Goal: Transaction & Acquisition: Book appointment/travel/reservation

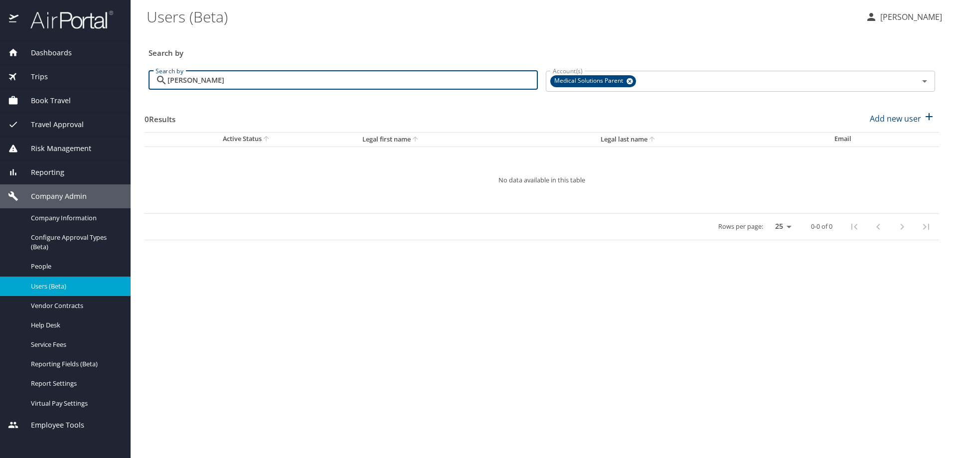
drag, startPoint x: 240, startPoint y: 83, endPoint x: 109, endPoint y: 74, distance: 131.9
click at [109, 74] on div "Dashboards AirPortal 360™ Manager My Travel Dashboard Trips Airtinerary® Lookup…" at bounding box center [478, 229] width 957 height 458
type input "Tina Hineman"
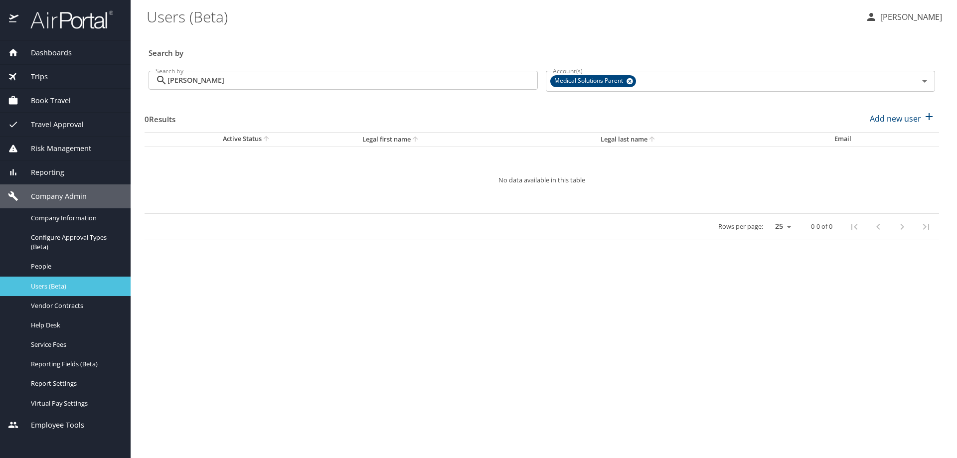
click at [63, 287] on span "Users (Beta)" at bounding box center [75, 286] width 88 height 9
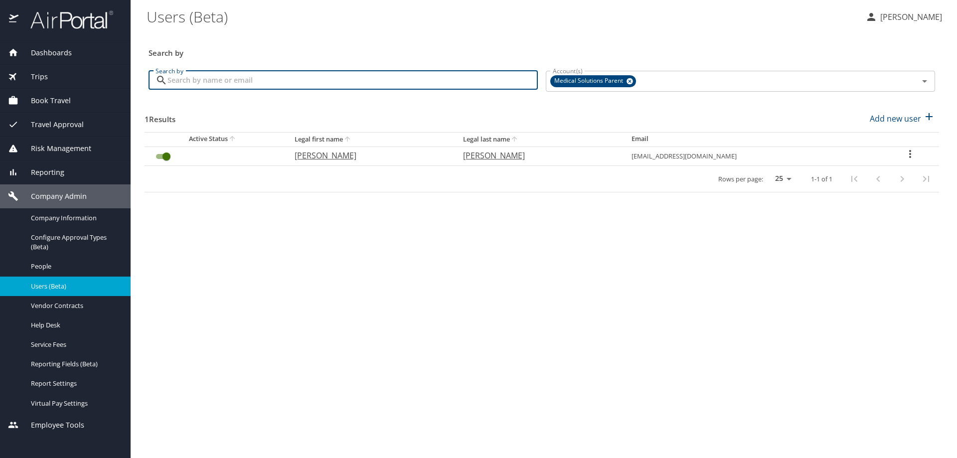
click at [178, 79] on input "Search by" at bounding box center [352, 80] width 370 height 19
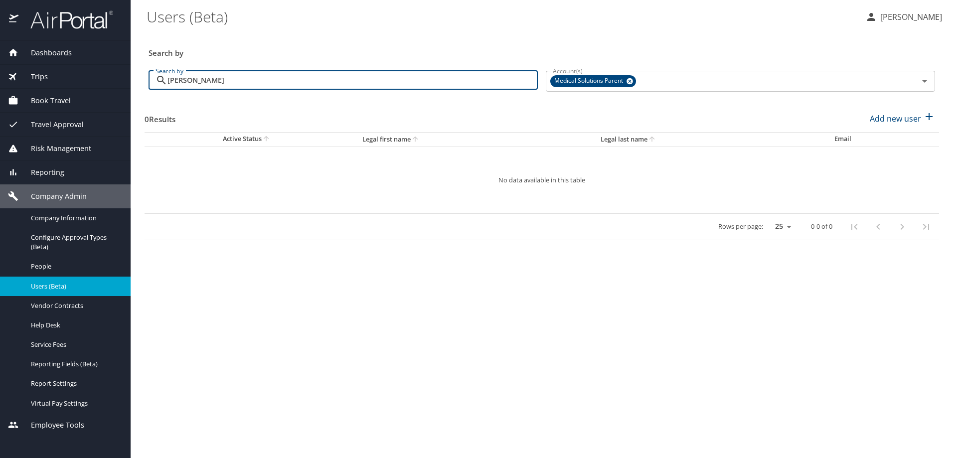
drag, startPoint x: 188, startPoint y: 81, endPoint x: 147, endPoint y: 84, distance: 41.5
click at [147, 84] on div "Search by Tina Search by" at bounding box center [342, 81] width 397 height 37
type input "Christina"
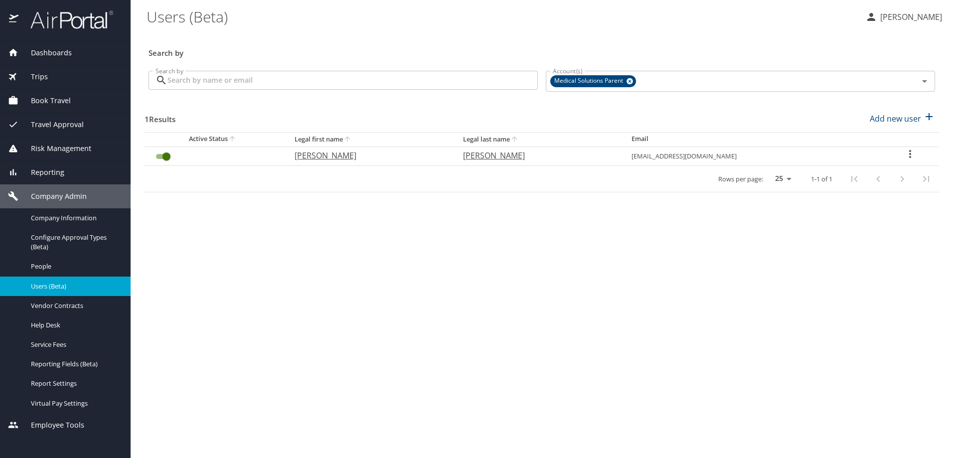
click at [910, 19] on p "[PERSON_NAME]" at bounding box center [909, 17] width 65 height 12
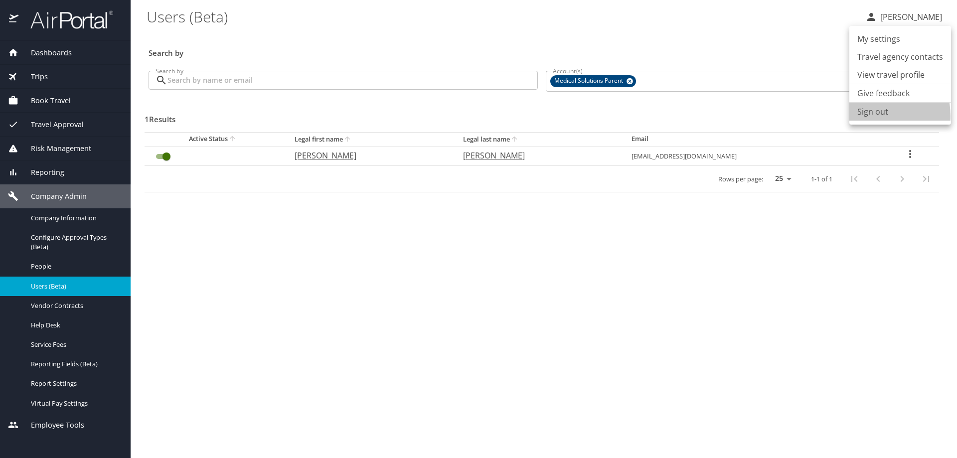
click at [866, 116] on li "Sign out" at bounding box center [900, 112] width 102 height 18
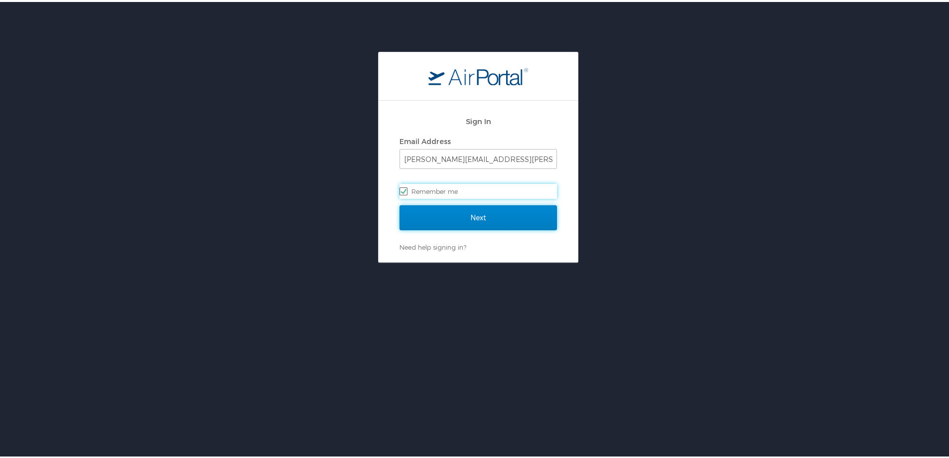
click at [467, 217] on input "Next" at bounding box center [478, 215] width 157 height 25
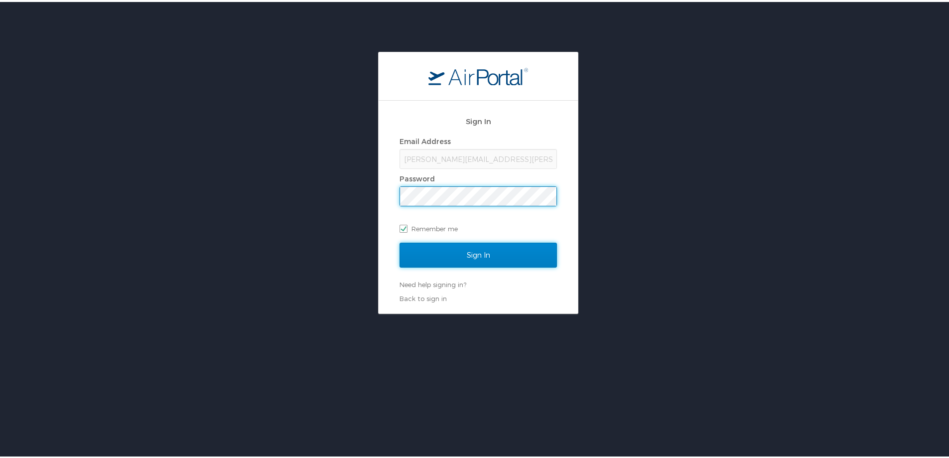
click at [475, 254] on input "Sign In" at bounding box center [478, 253] width 157 height 25
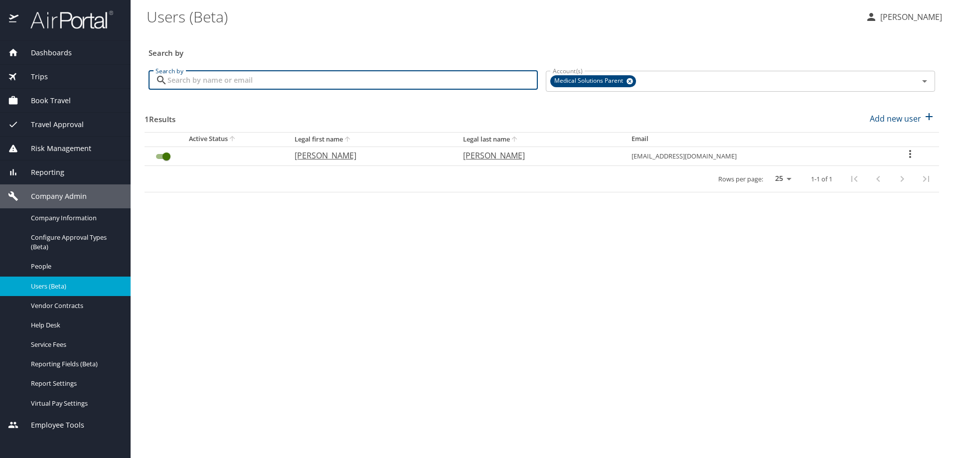
click at [173, 82] on input "Search by" at bounding box center [352, 80] width 370 height 19
type input "[PERSON_NAME]"
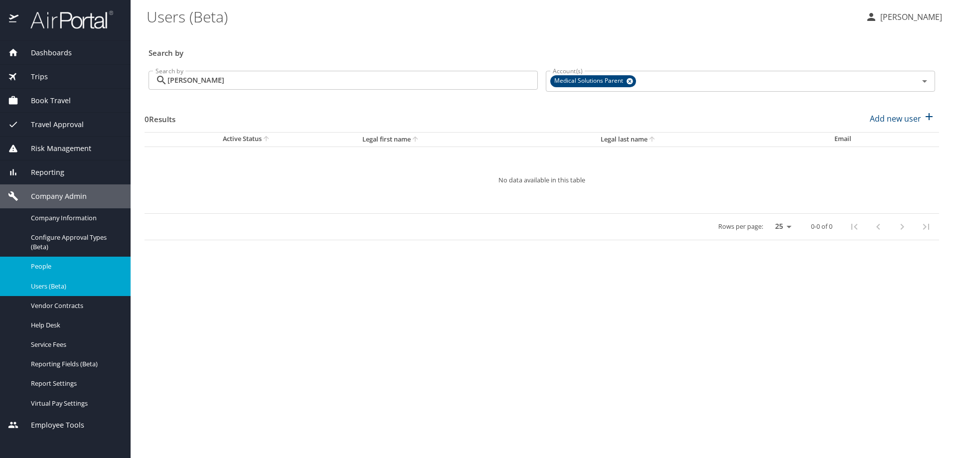
click at [51, 271] on span "People" at bounding box center [75, 266] width 88 height 9
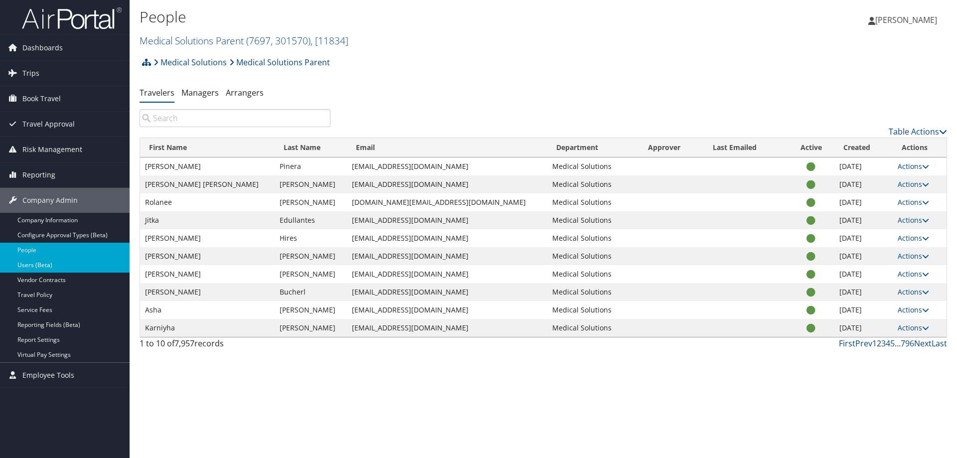
click at [37, 265] on link "Users (Beta)" at bounding box center [65, 265] width 130 height 15
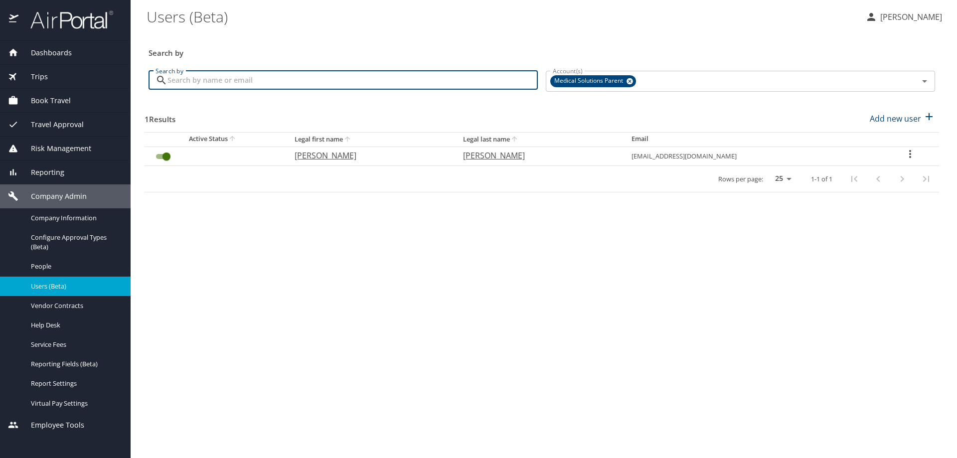
click at [179, 80] on input "Search by" at bounding box center [352, 80] width 370 height 19
type input "Scott Mann"
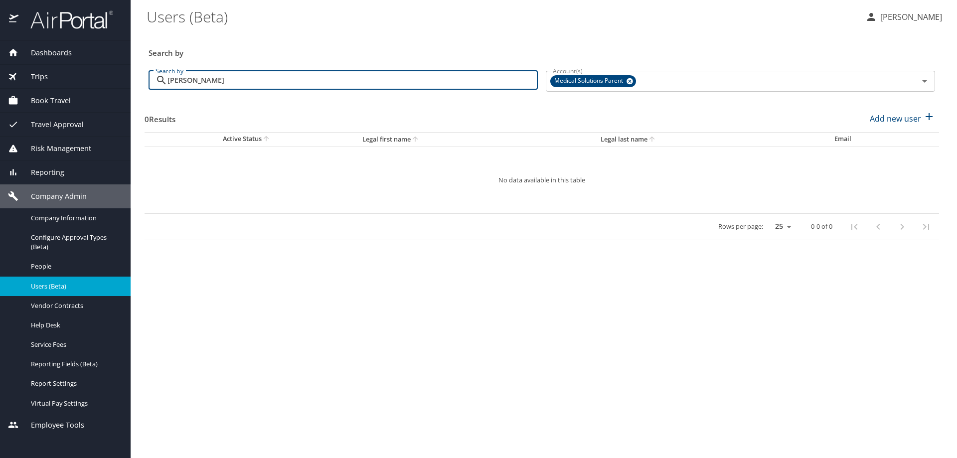
drag, startPoint x: 207, startPoint y: 80, endPoint x: 143, endPoint y: 76, distance: 63.4
click at [143, 76] on main "Users (Beta) Sheila McCutchen Search by Search by Scott Mann Search by Account(…" at bounding box center [544, 229] width 826 height 458
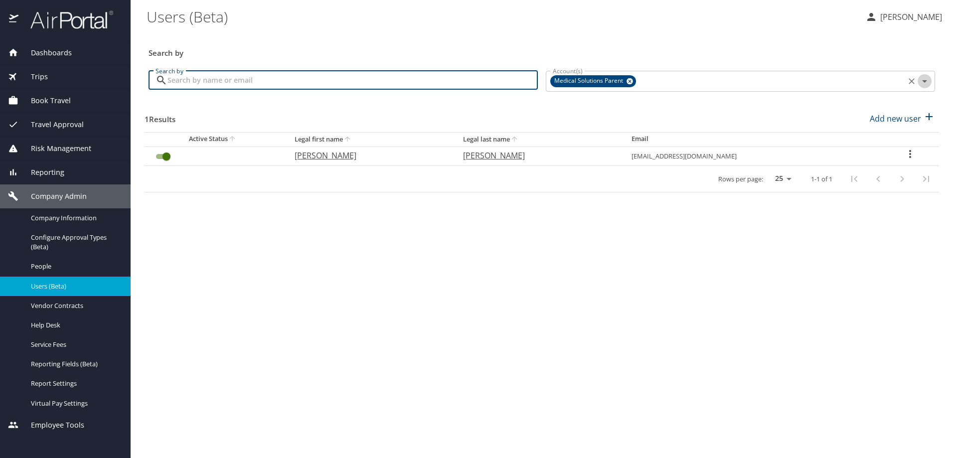
click at [925, 82] on icon "Open" at bounding box center [924, 81] width 12 height 12
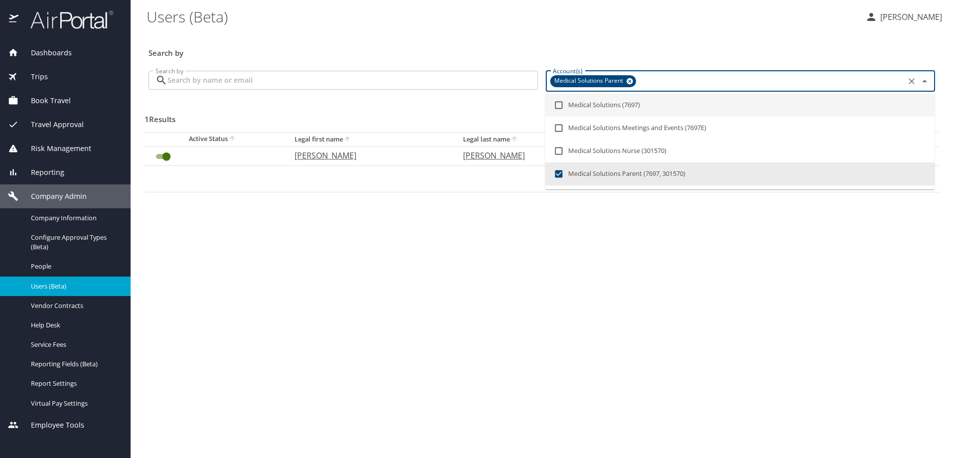
click at [559, 105] on input "checkbox" at bounding box center [558, 105] width 19 height 19
checkbox input "true"
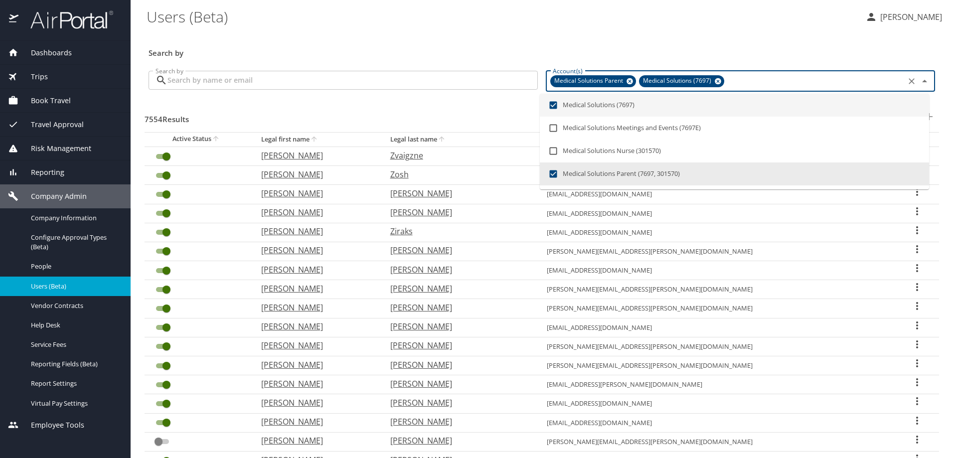
click at [626, 80] on icon at bounding box center [629, 81] width 6 height 6
checkbox input "false"
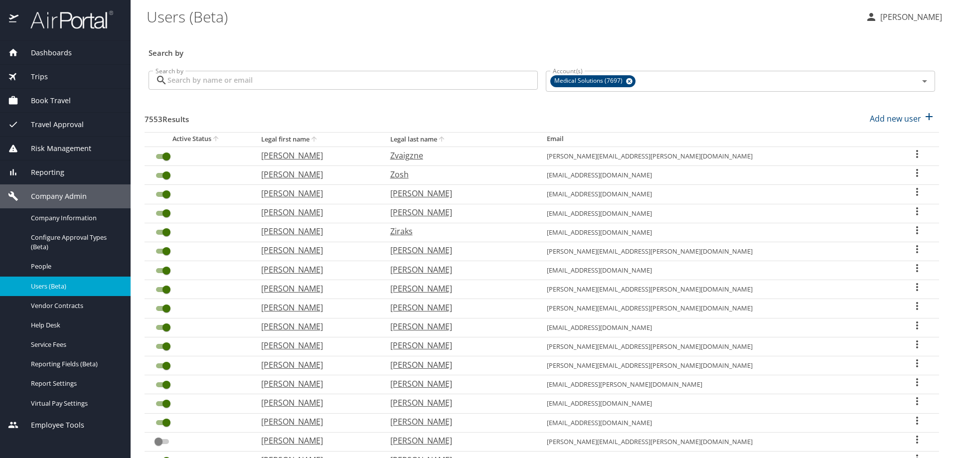
click at [293, 37] on div "Search by" at bounding box center [541, 46] width 794 height 33
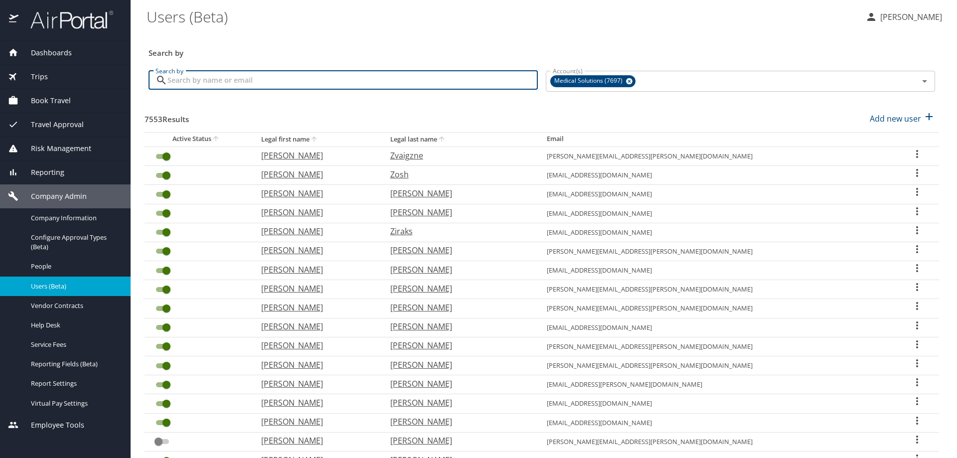
drag, startPoint x: 179, startPoint y: 83, endPoint x: 165, endPoint y: 84, distance: 14.0
click at [179, 83] on input "Search by" at bounding box center [352, 80] width 370 height 19
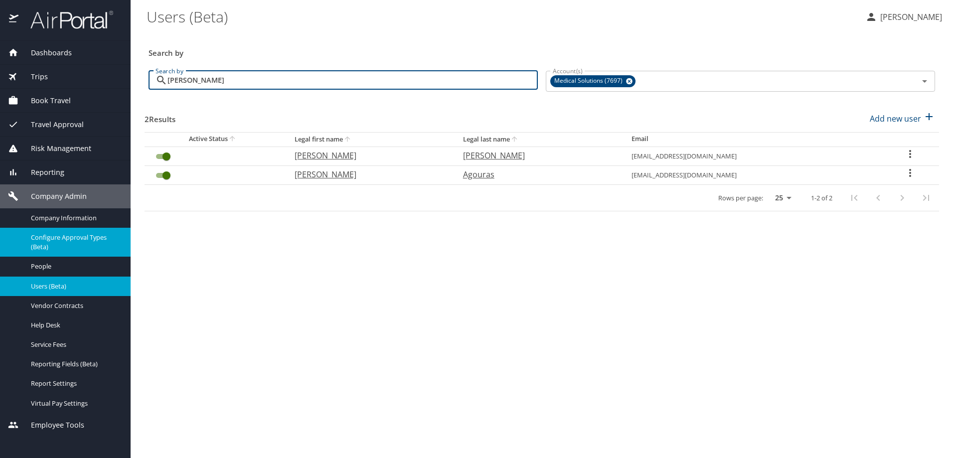
type input "Kimberly A"
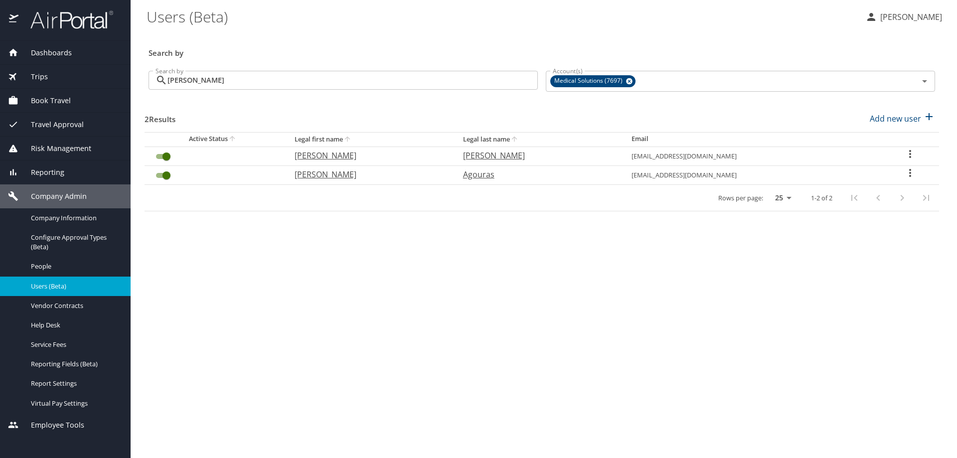
click at [42, 100] on span "Book Travel" at bounding box center [44, 100] width 52 height 11
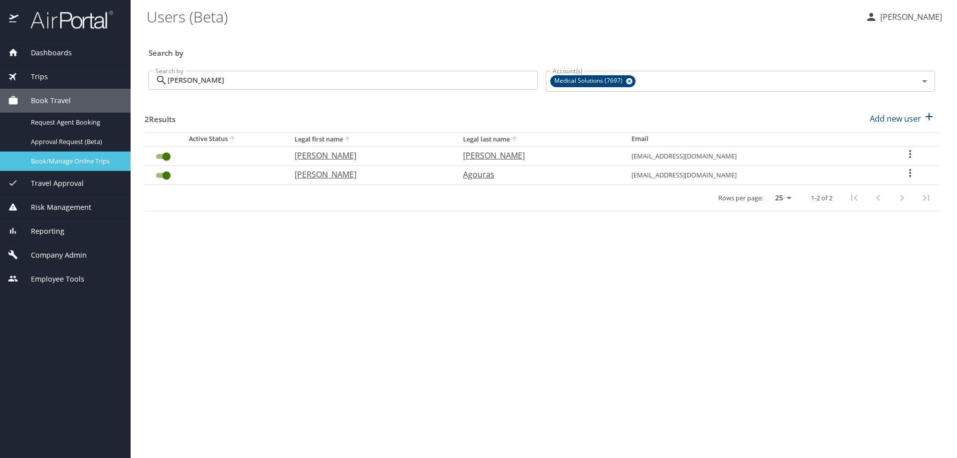
click at [55, 160] on span "Book/Manage Online Trips" at bounding box center [75, 160] width 88 height 9
